Goal: Check status: Check status

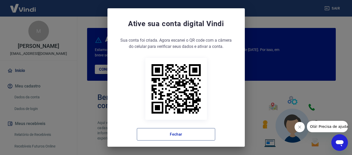
click at [185, 132] on button "Fechar" at bounding box center [176, 134] width 78 height 12
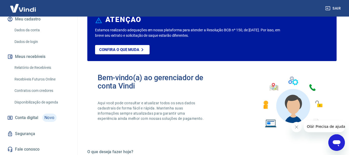
scroll to position [52, 0]
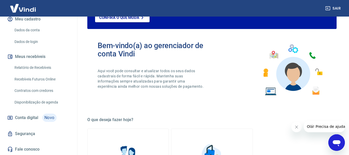
click at [29, 117] on span "Conta digital" at bounding box center [26, 117] width 23 height 7
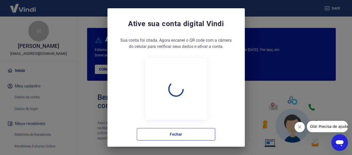
scroll to position [52, 0]
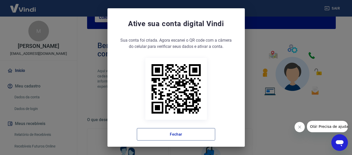
click at [177, 134] on button "Fechar" at bounding box center [176, 134] width 78 height 12
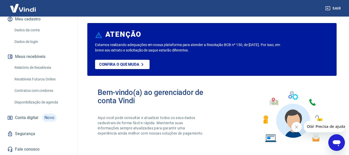
scroll to position [0, 0]
